Goal: Information Seeking & Learning: Learn about a topic

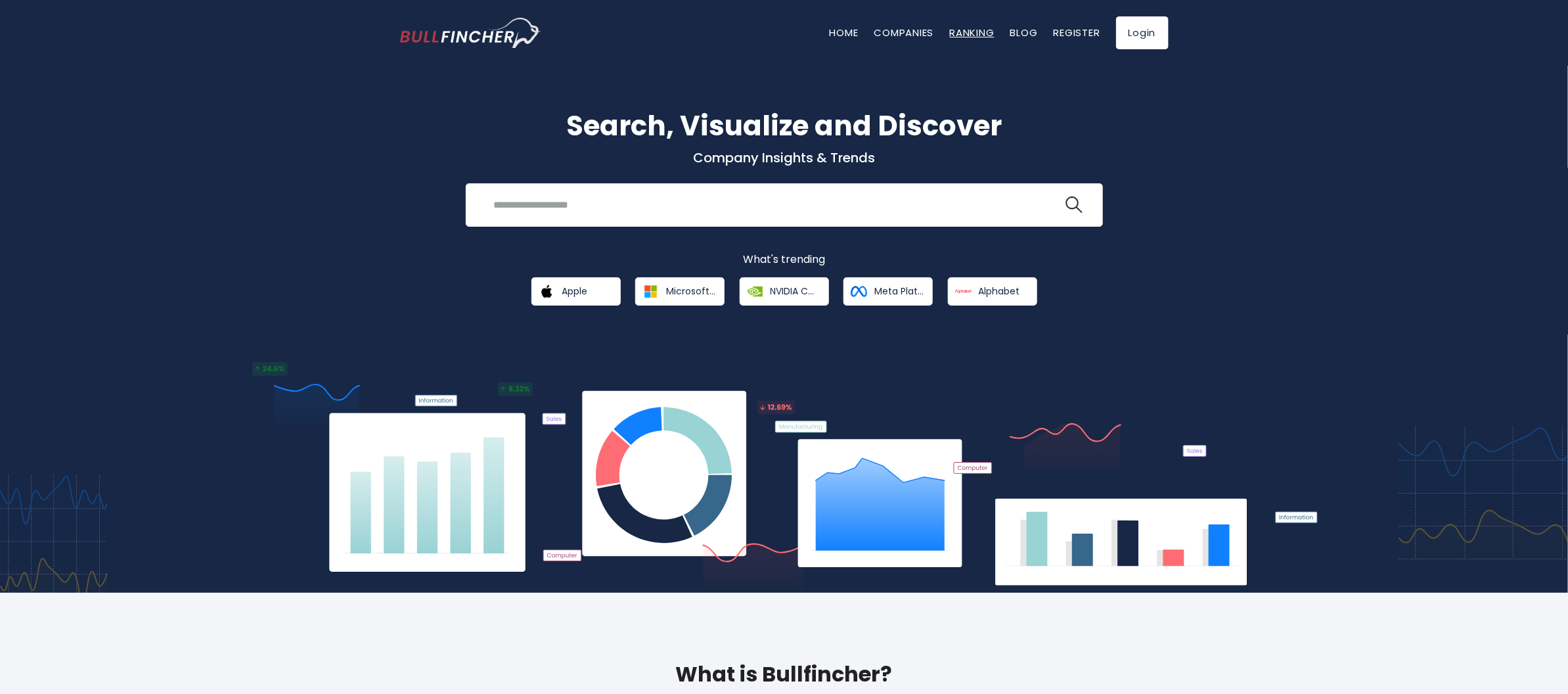
click at [961, 36] on link "Ranking" at bounding box center [972, 32] width 44 height 14
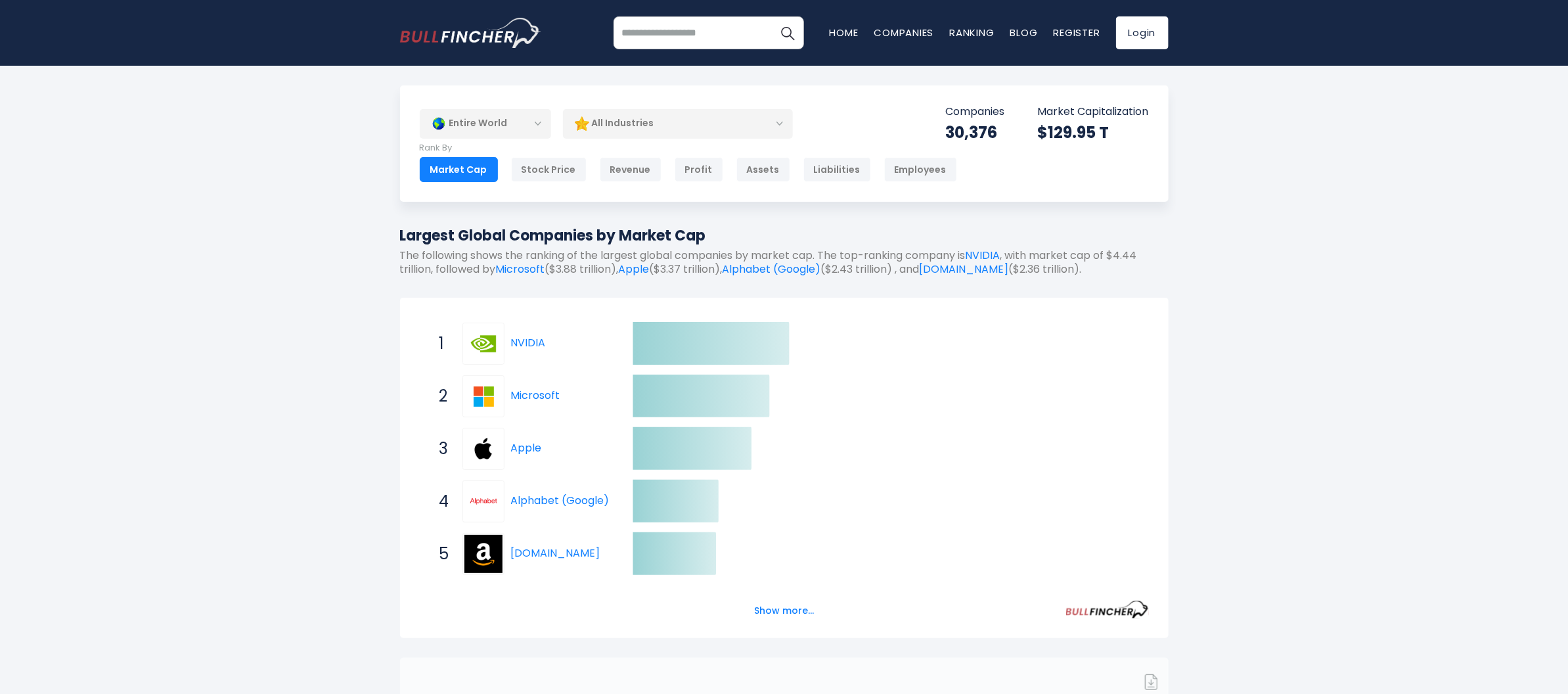
click at [530, 124] on div "Entire World" at bounding box center [485, 124] width 132 height 31
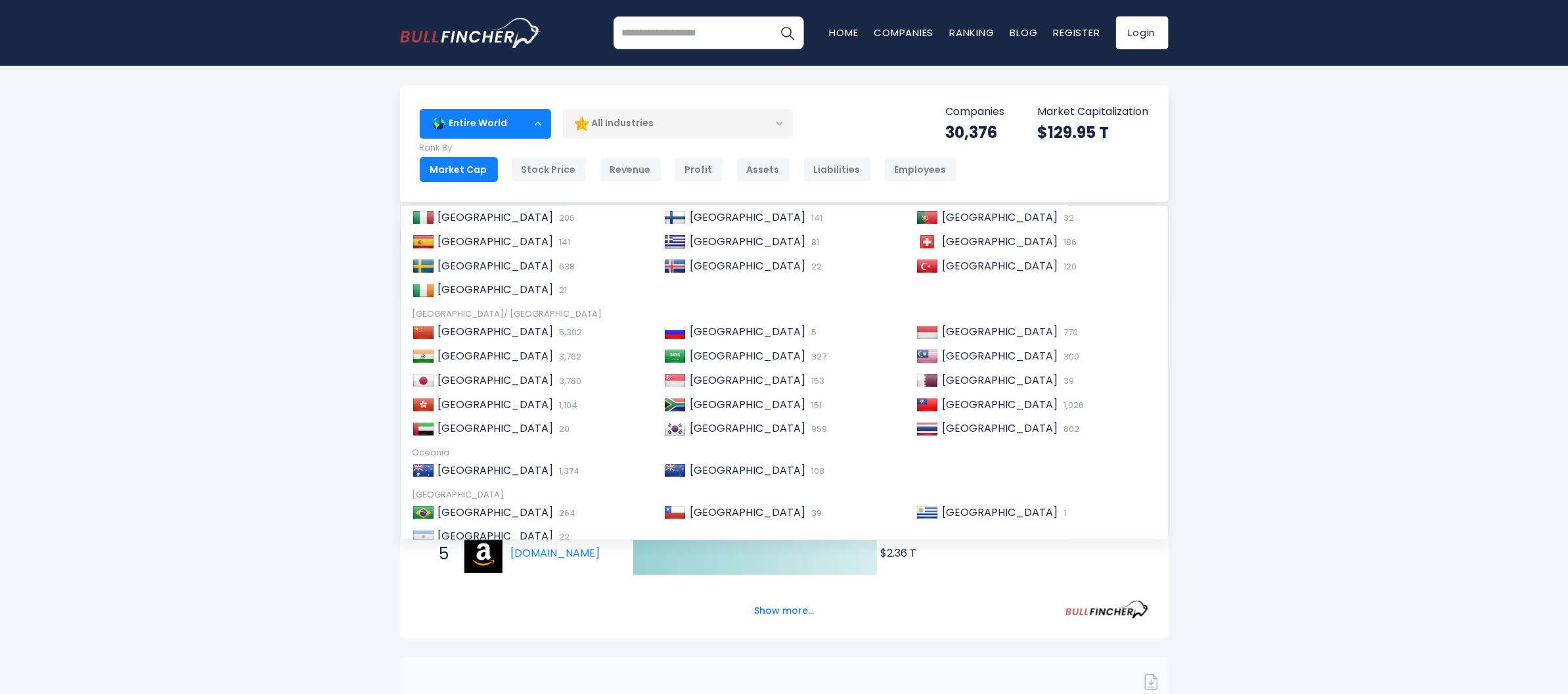
scroll to position [197, 0]
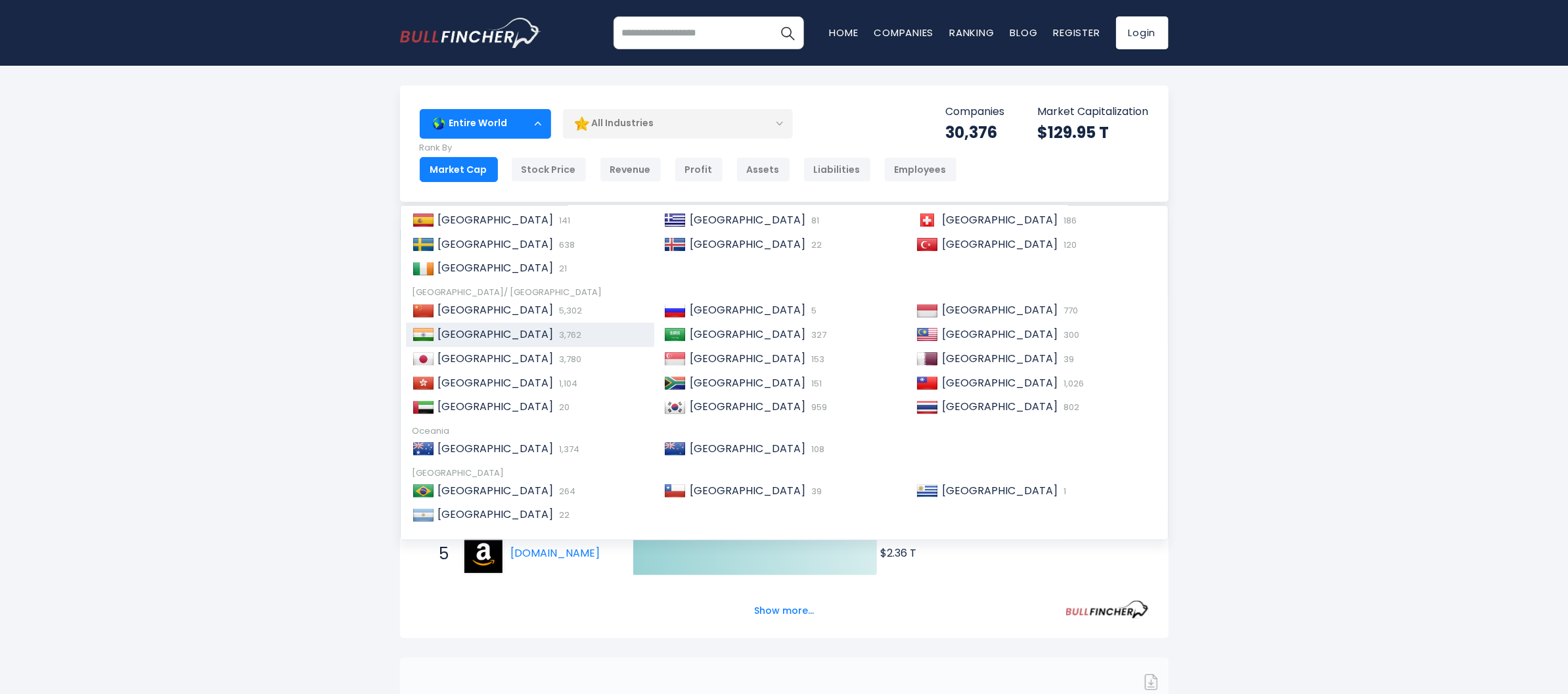
click at [461, 332] on span "[GEOGRAPHIC_DATA]" at bounding box center [495, 334] width 116 height 15
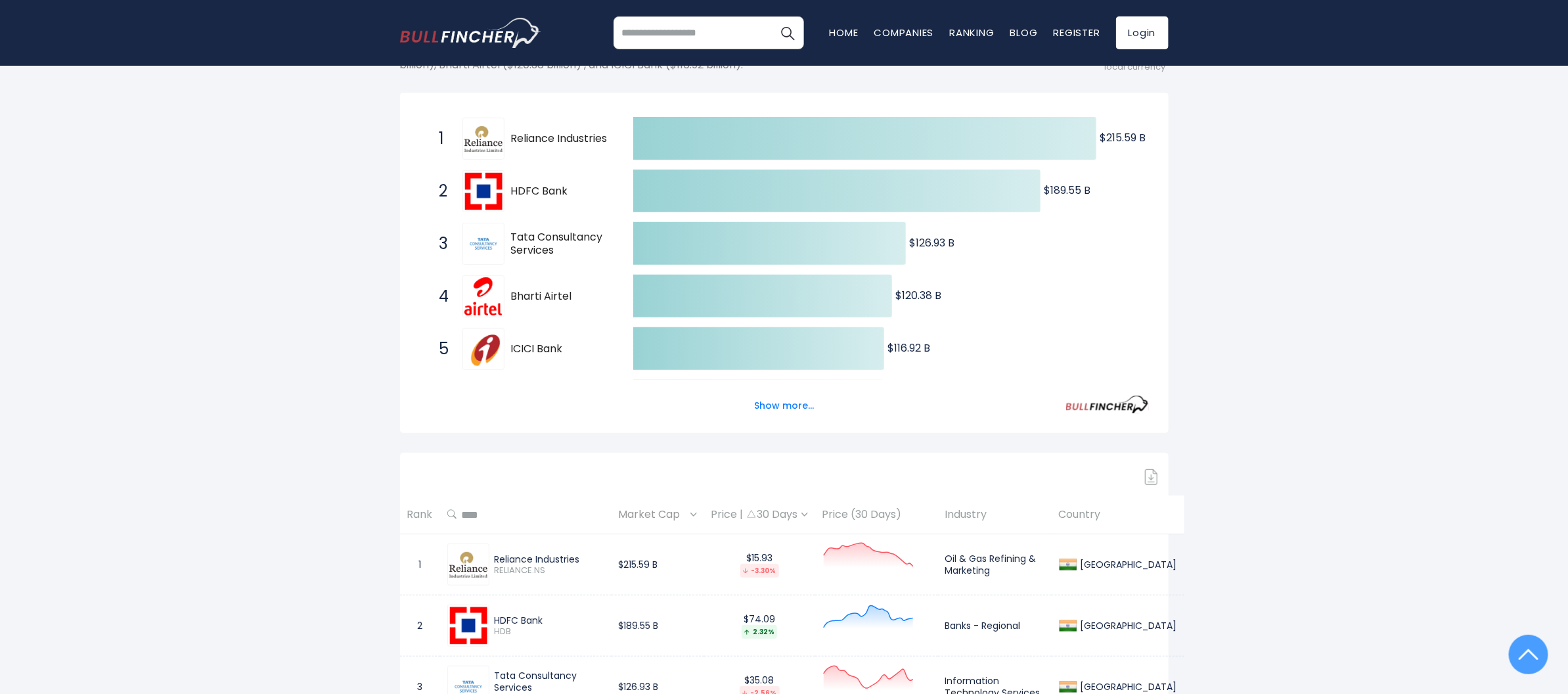
scroll to position [117, 0]
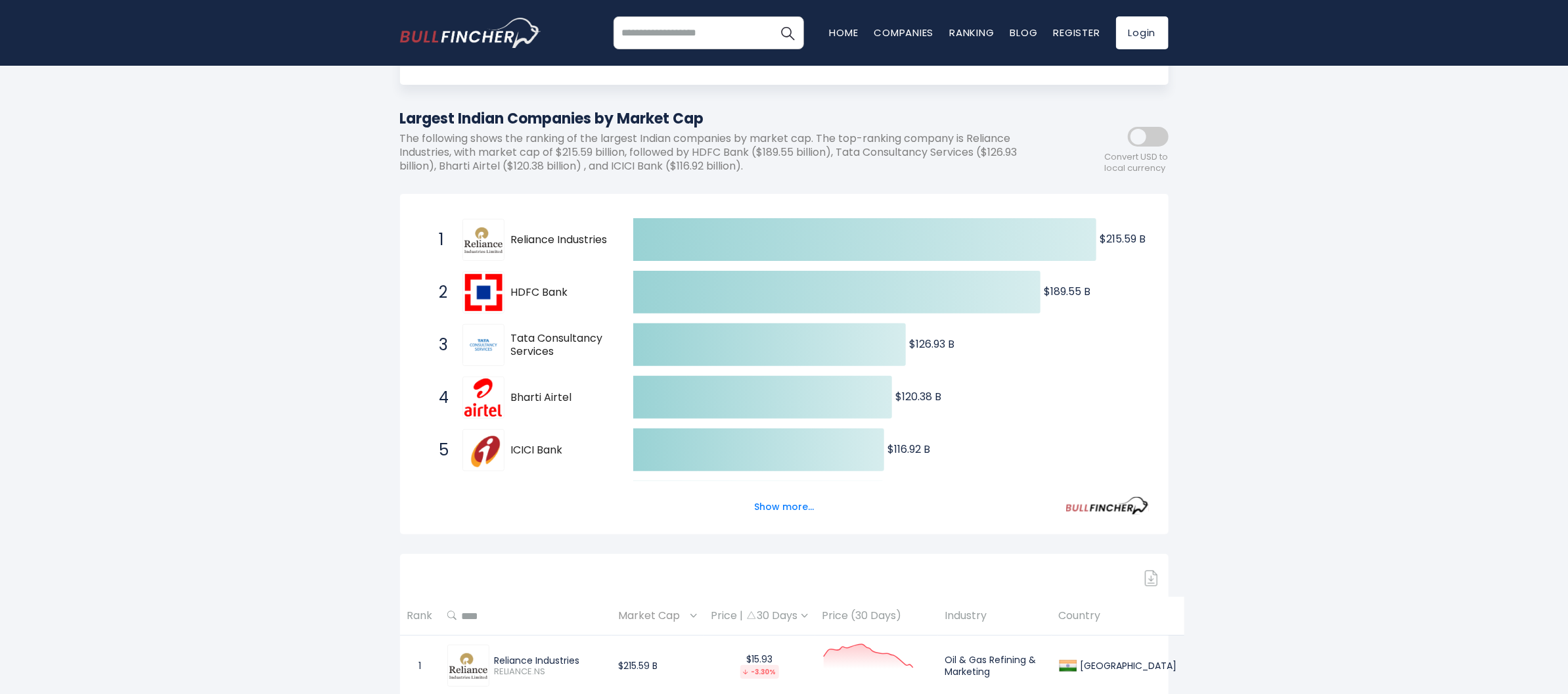
click at [1150, 137] on span at bounding box center [1148, 136] width 41 height 20
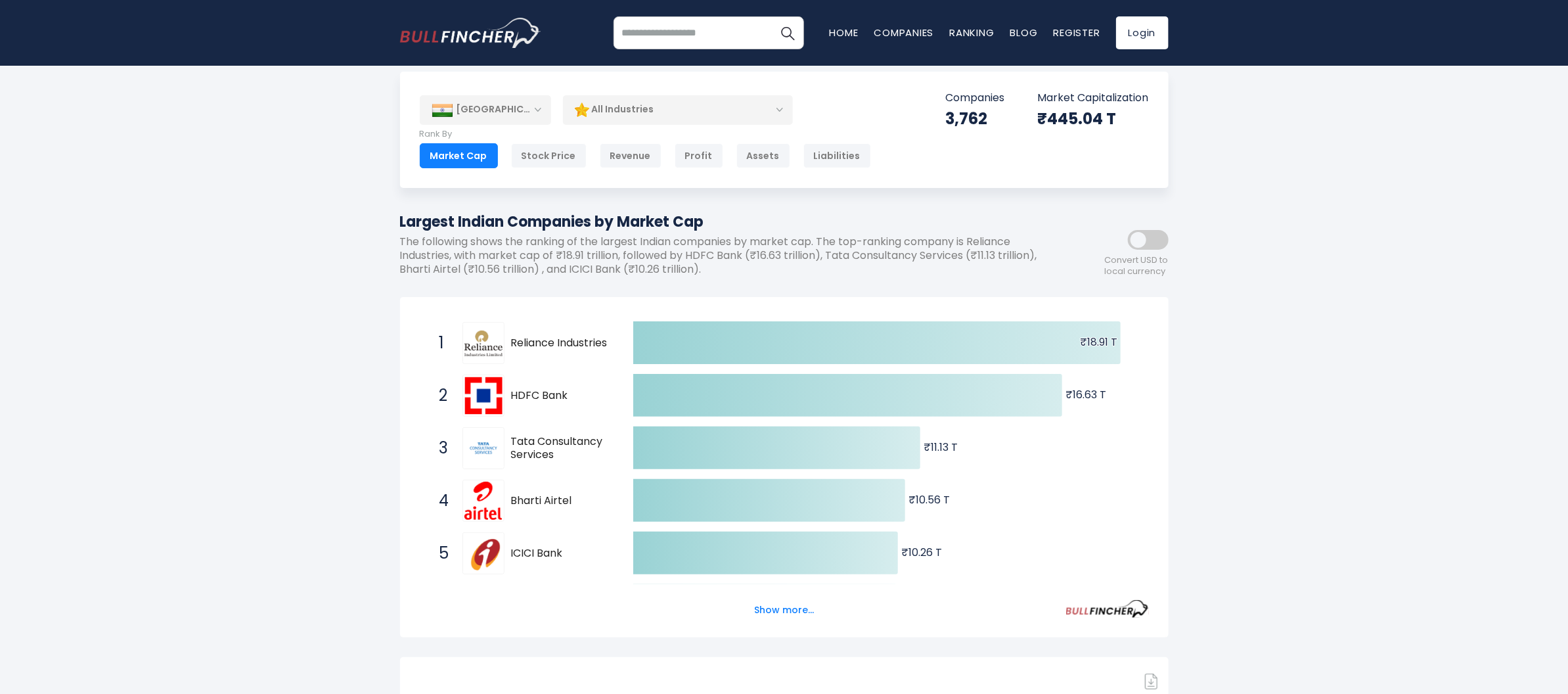
scroll to position [0, 0]
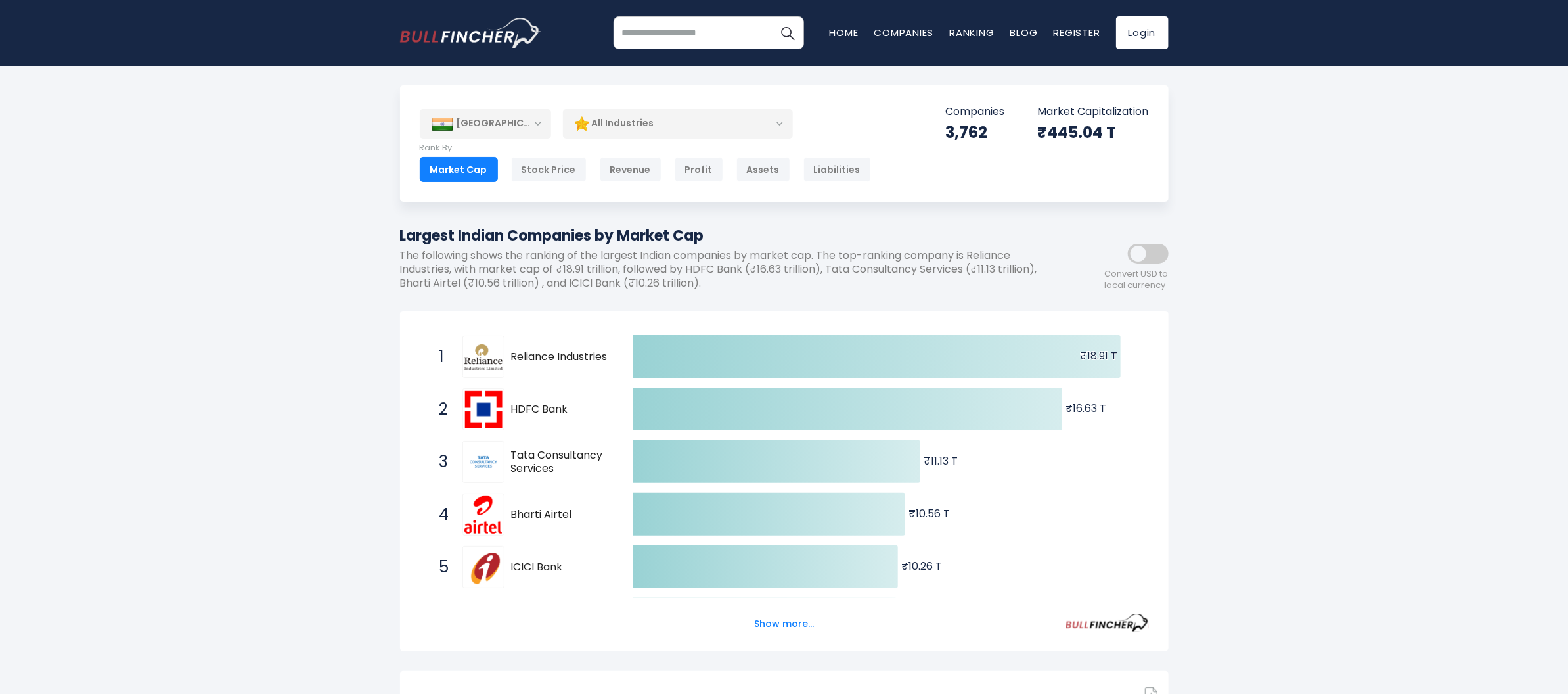
click at [532, 119] on div "[GEOGRAPHIC_DATA]" at bounding box center [485, 124] width 132 height 29
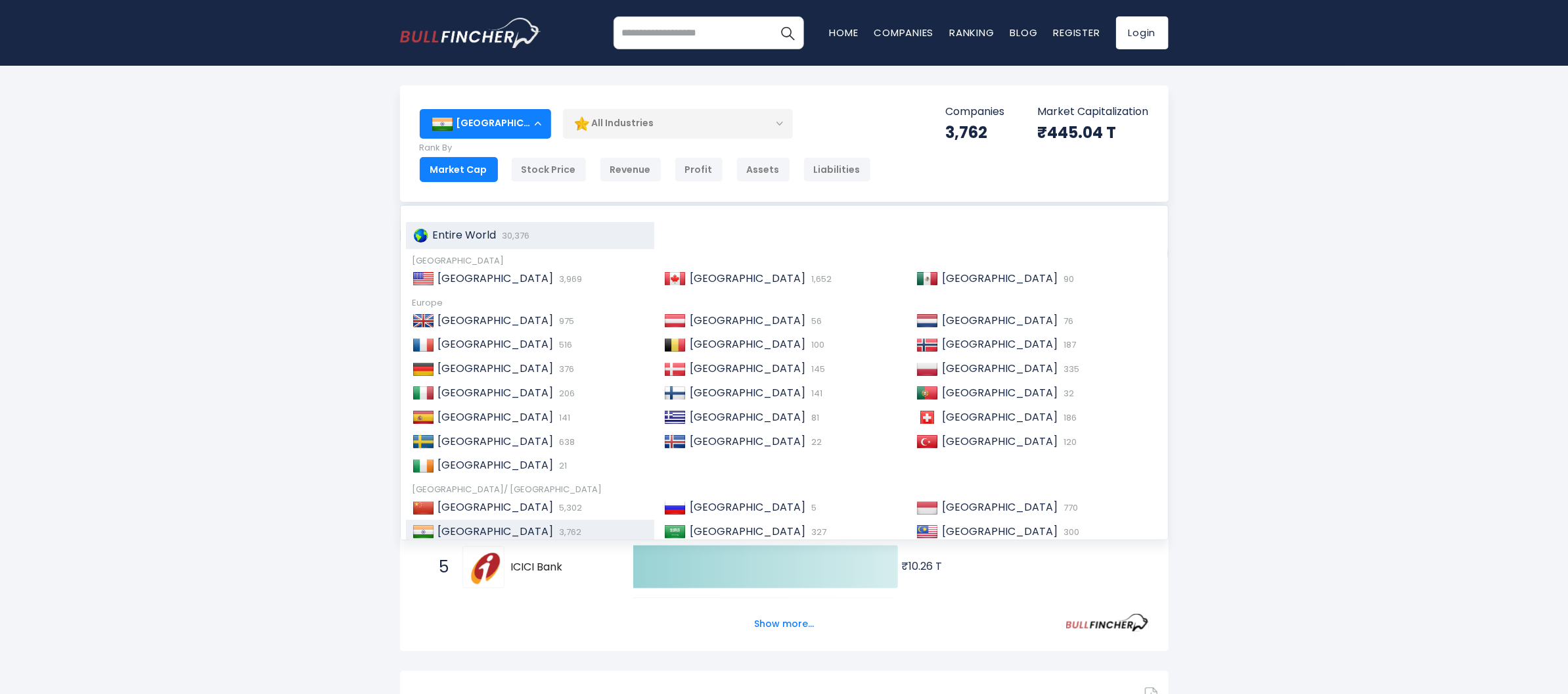
click at [479, 236] on span "Entire World" at bounding box center [465, 234] width 64 height 15
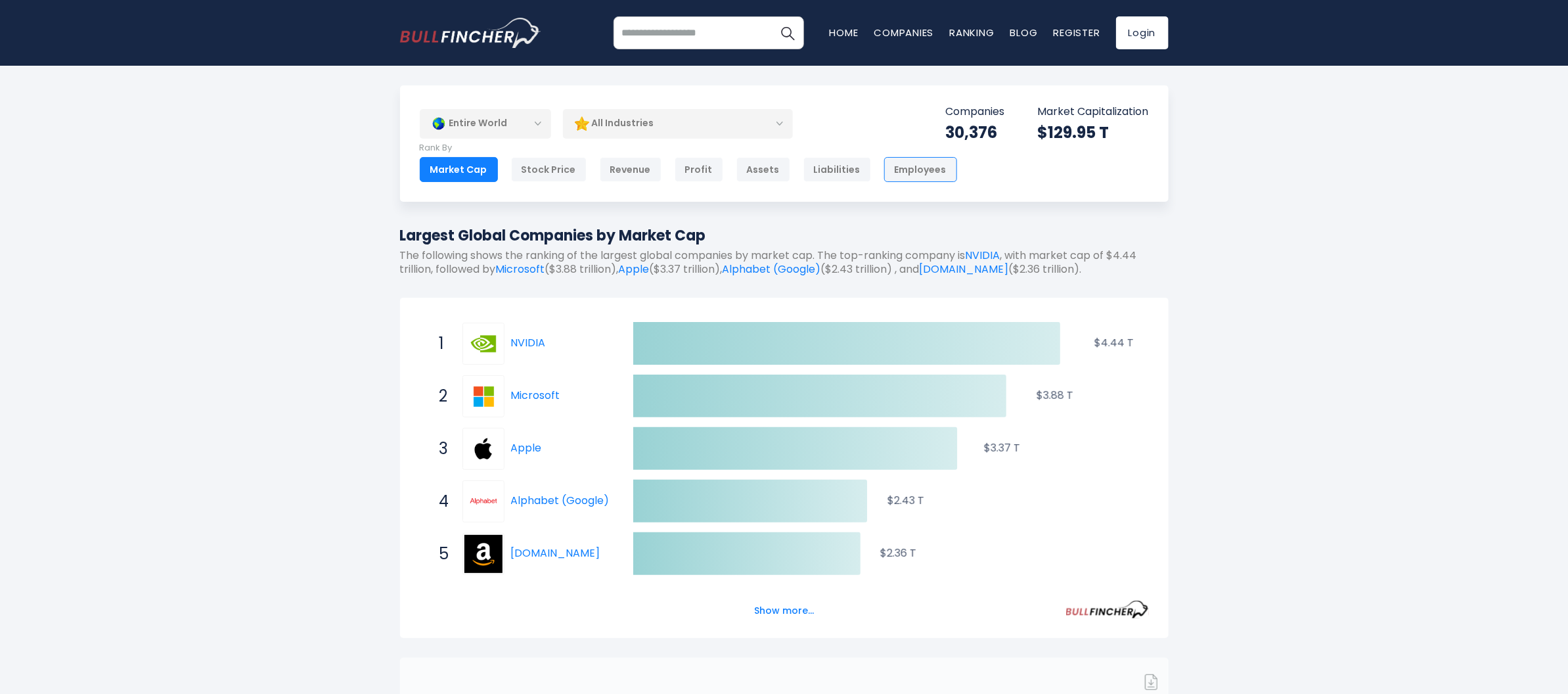
click at [894, 172] on div "Employees" at bounding box center [921, 169] width 73 height 25
